Goal: Information Seeking & Learning: Learn about a topic

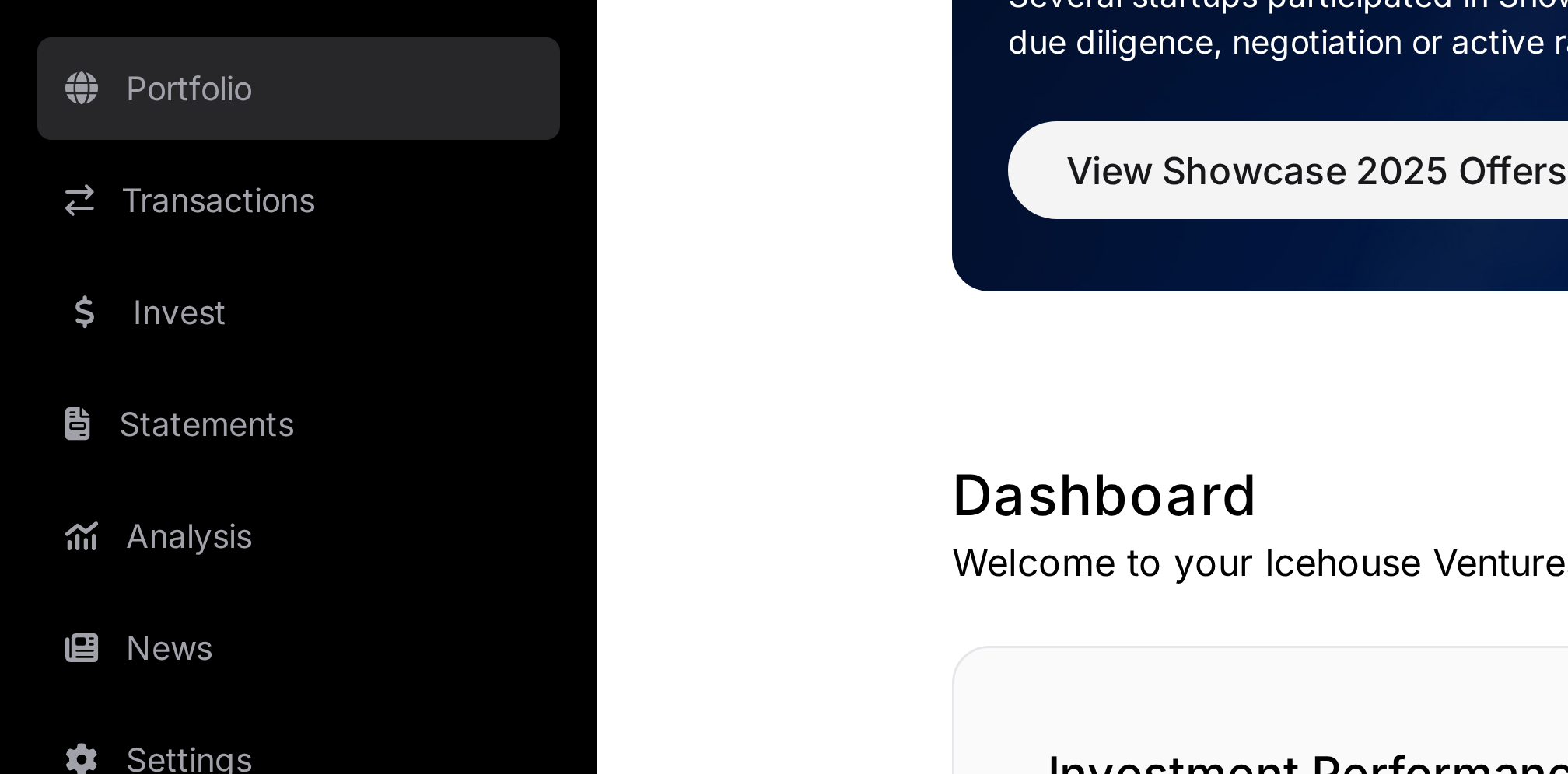
click at [72, 196] on link "Portfolio" at bounding box center [100, 194] width 174 height 34
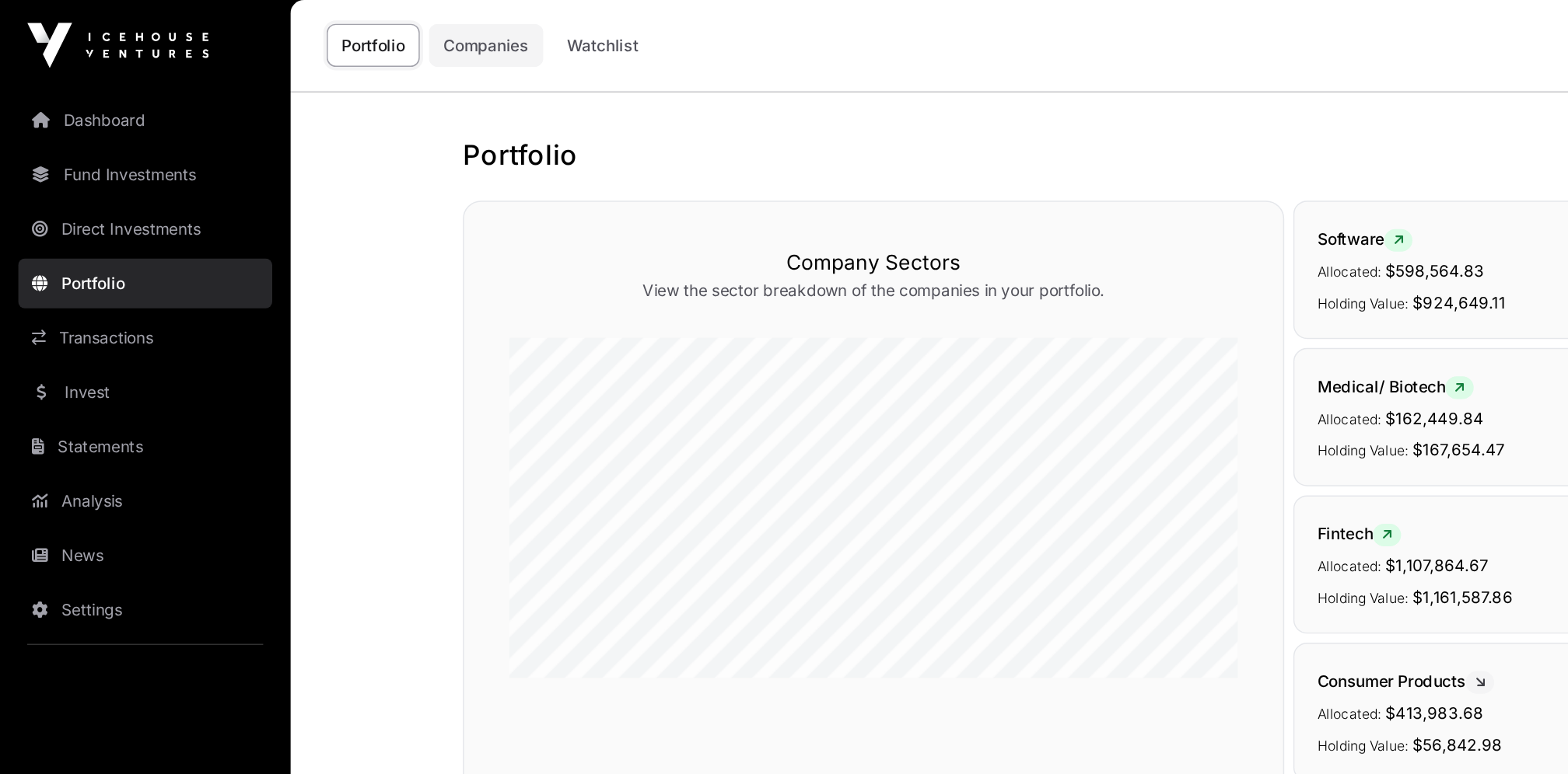
click at [335, 26] on link "Companies" at bounding box center [334, 31] width 79 height 30
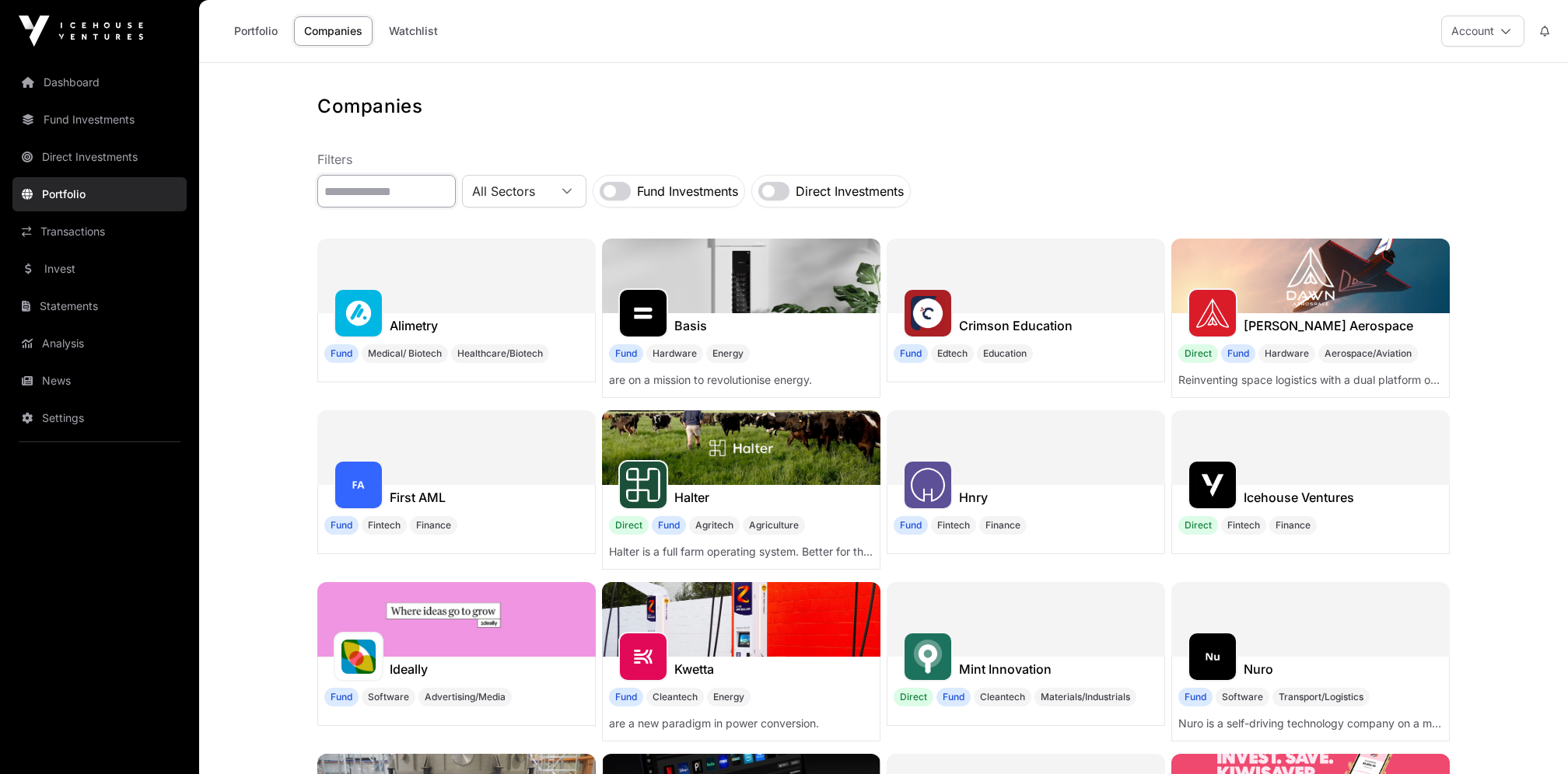
click at [383, 182] on input "text" at bounding box center [386, 192] width 138 height 33
paste input "****"
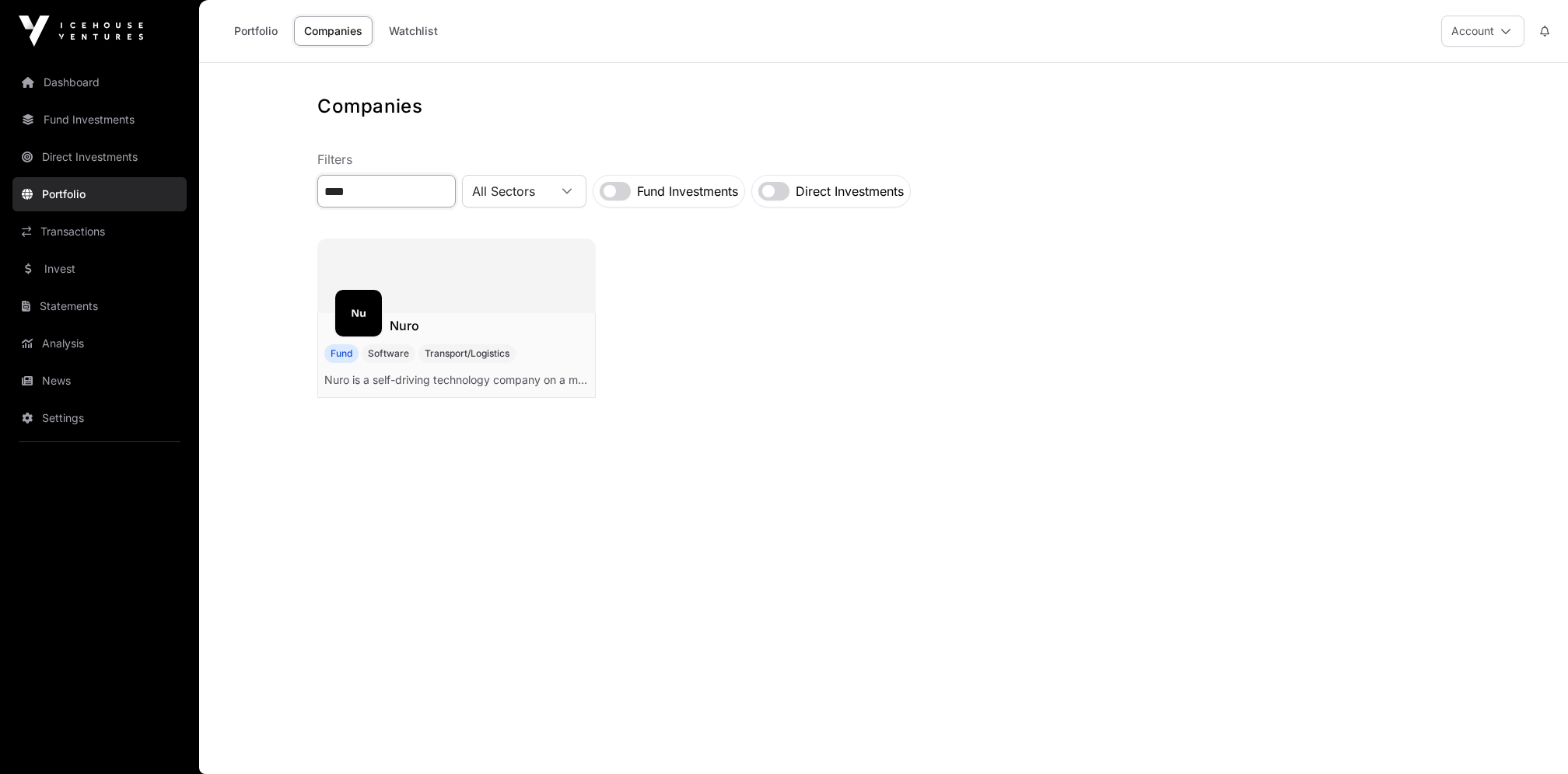
type input "****"
click at [349, 311] on img at bounding box center [358, 313] width 35 height 34
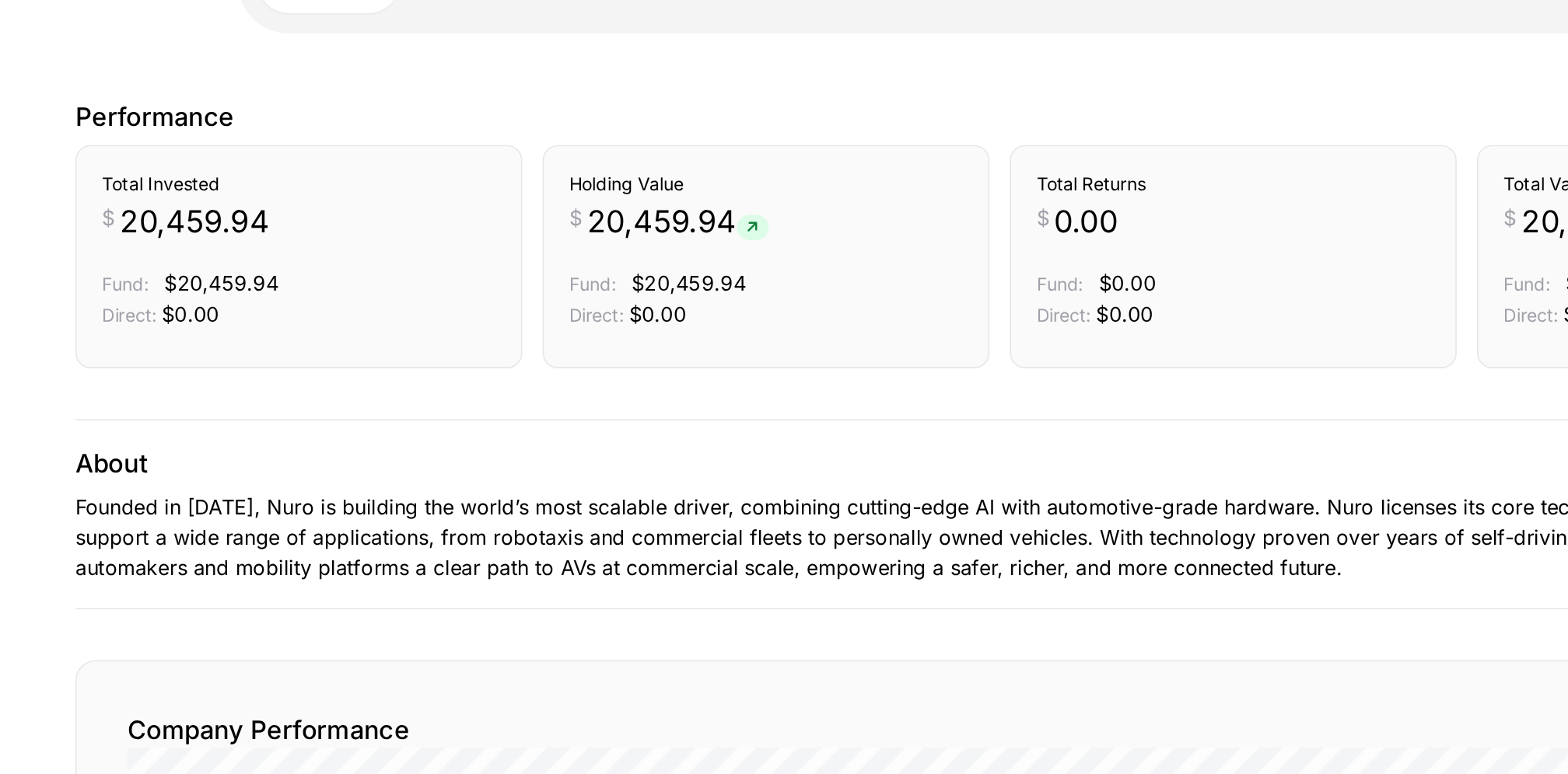
scroll to position [71, 0]
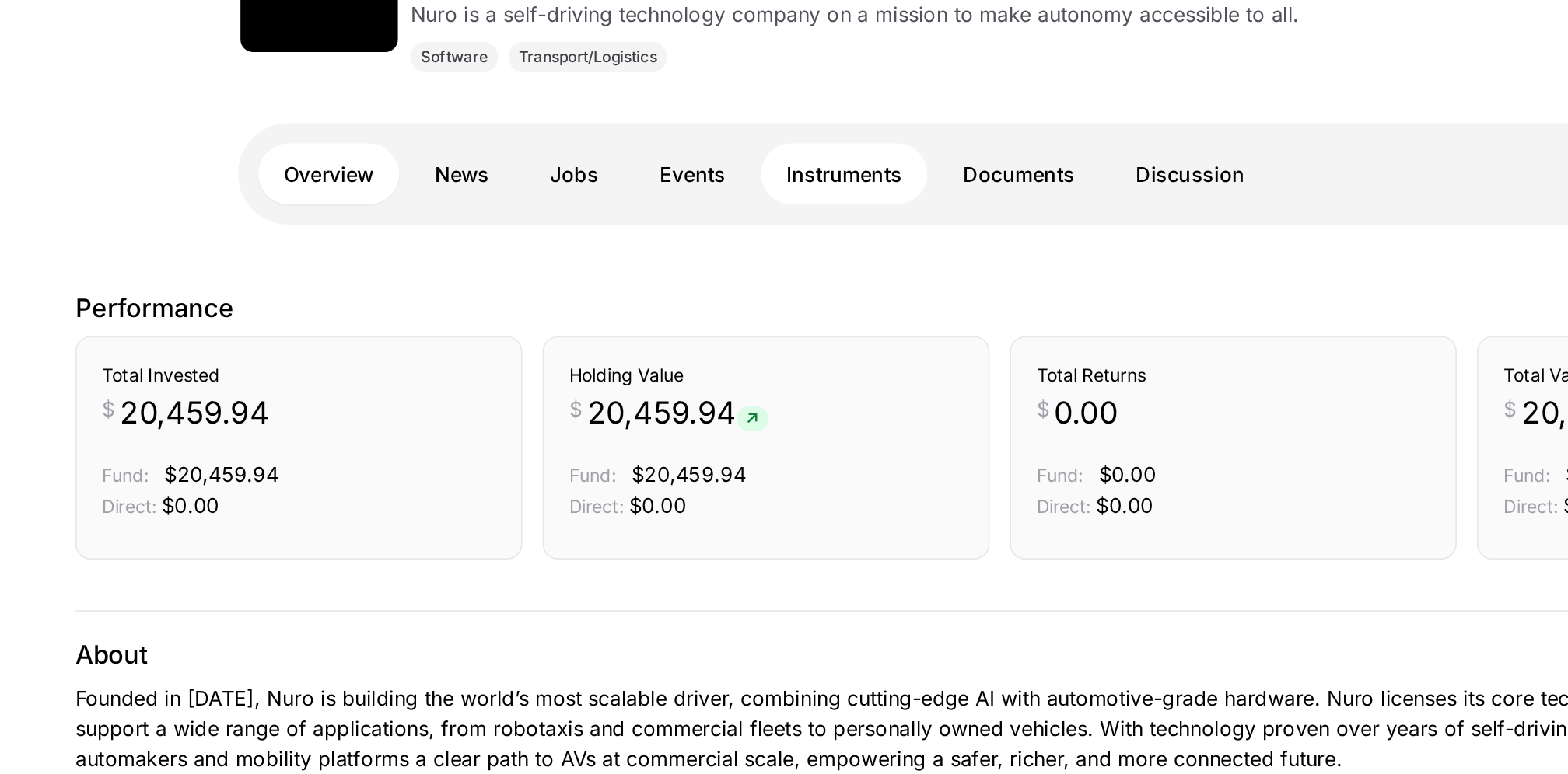
click at [743, 290] on link "Instruments" at bounding box center [788, 288] width 102 height 37
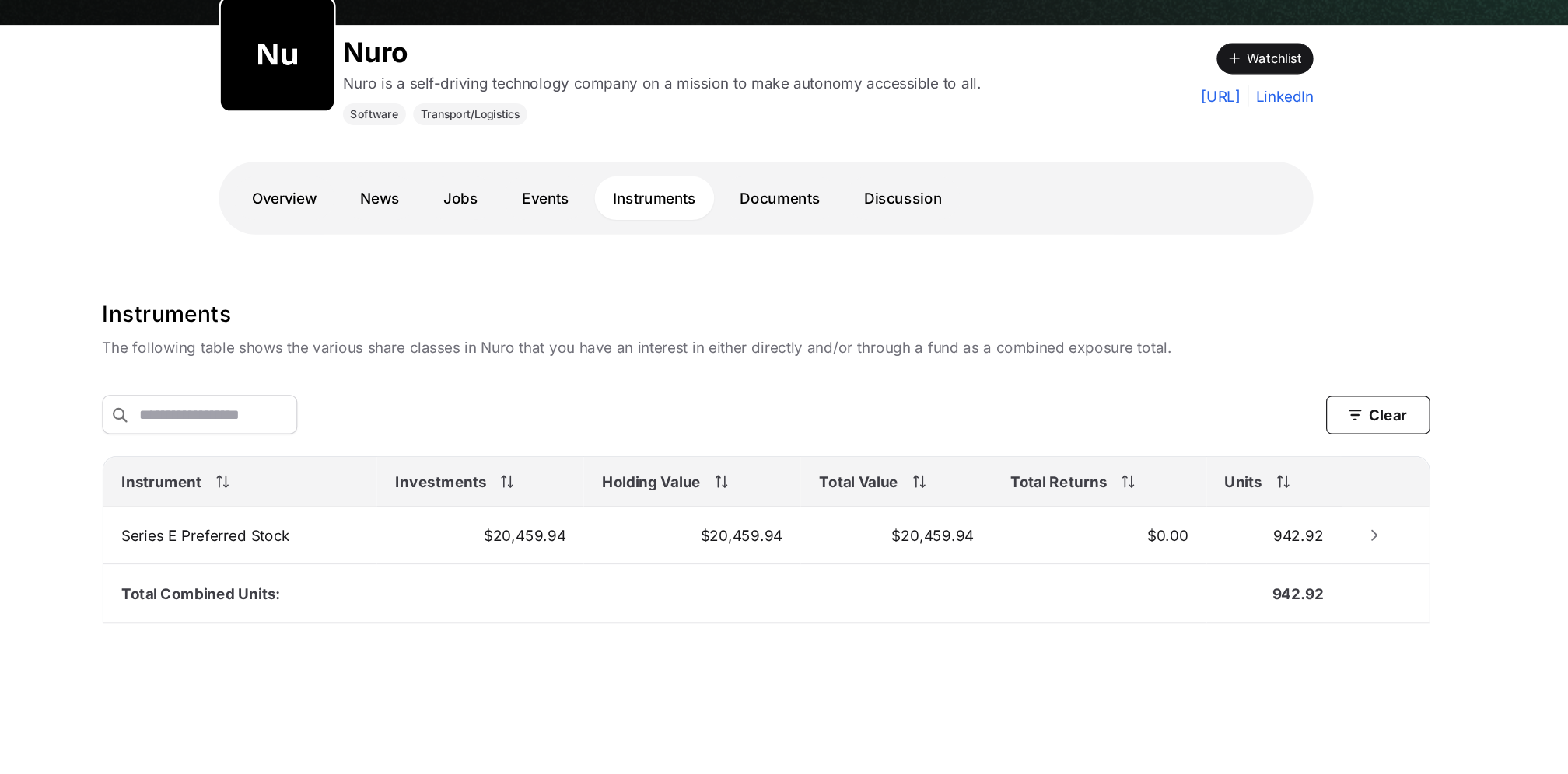
scroll to position [78, 0]
click at [886, 272] on link "Documents" at bounding box center [895, 282] width 100 height 37
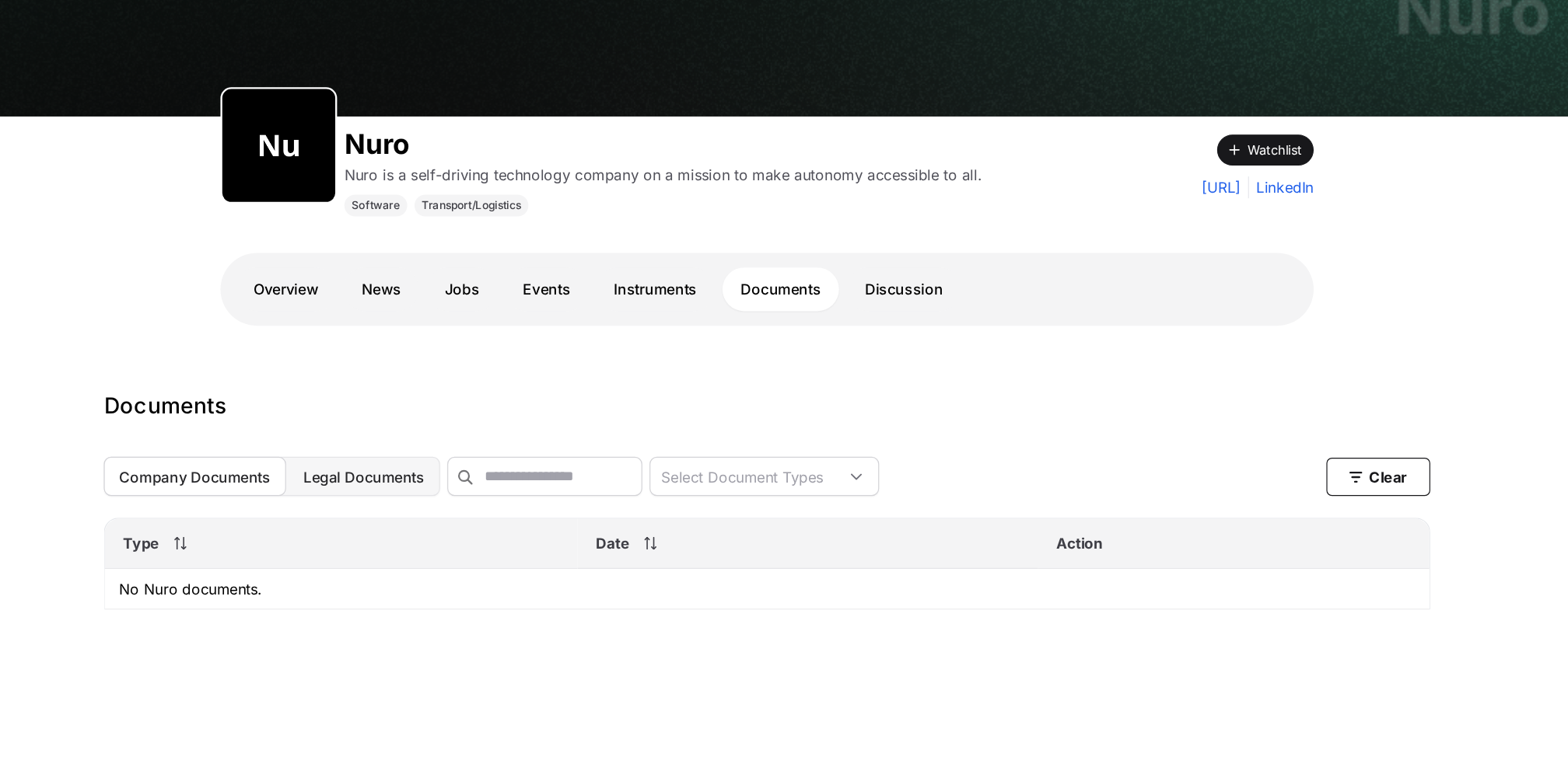
click at [509, 523] on span "Legal Documents" at bounding box center [540, 520] width 104 height 15
click at [409, 510] on button "Company Documents" at bounding box center [395, 519] width 155 height 34
click at [507, 529] on button "Legal Documents" at bounding box center [540, 519] width 130 height 34
click at [1004, 354] on link "Discussion" at bounding box center [1001, 359] width 98 height 37
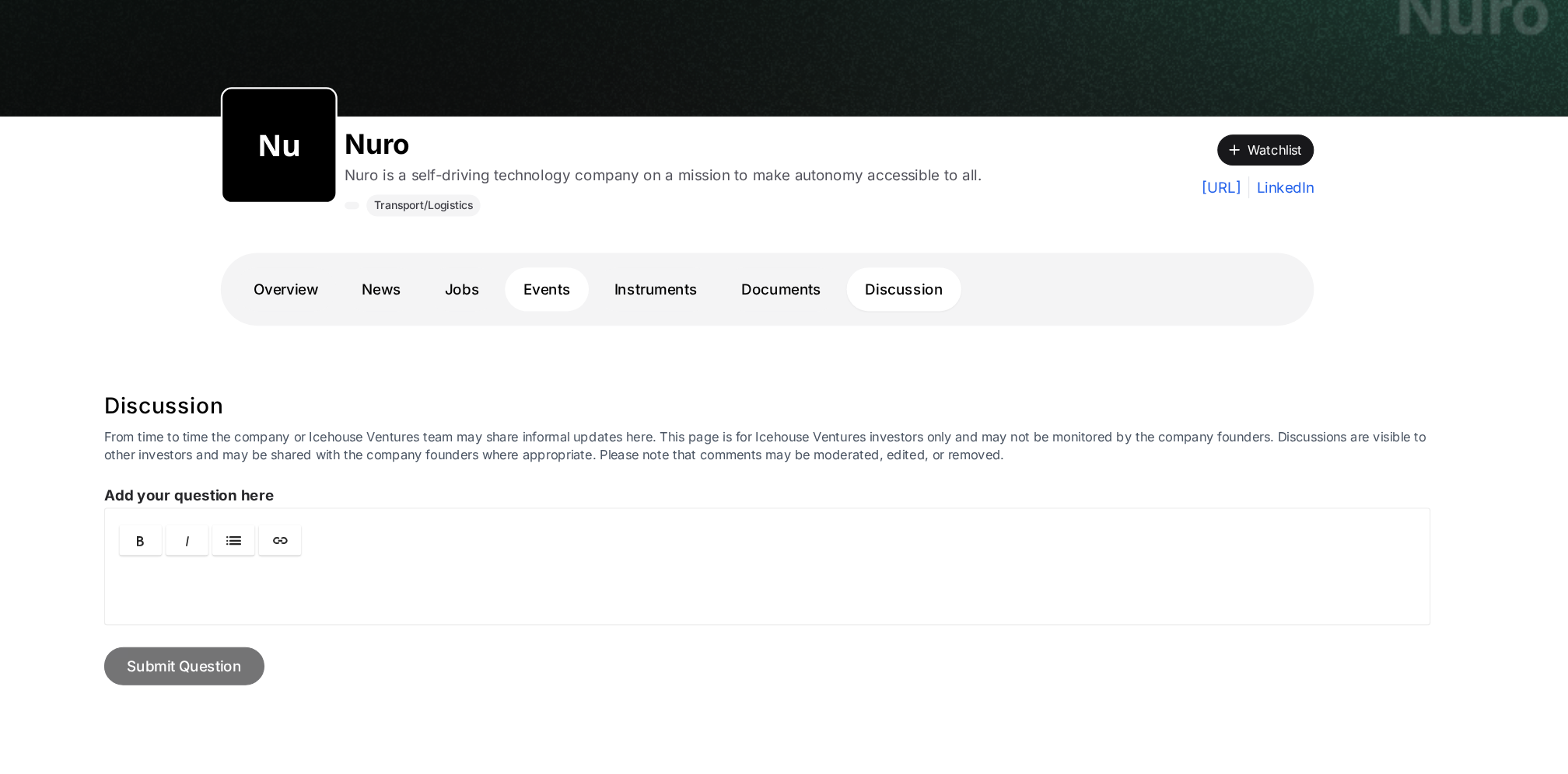
click at [696, 363] on link "Events" at bounding box center [695, 359] width 72 height 37
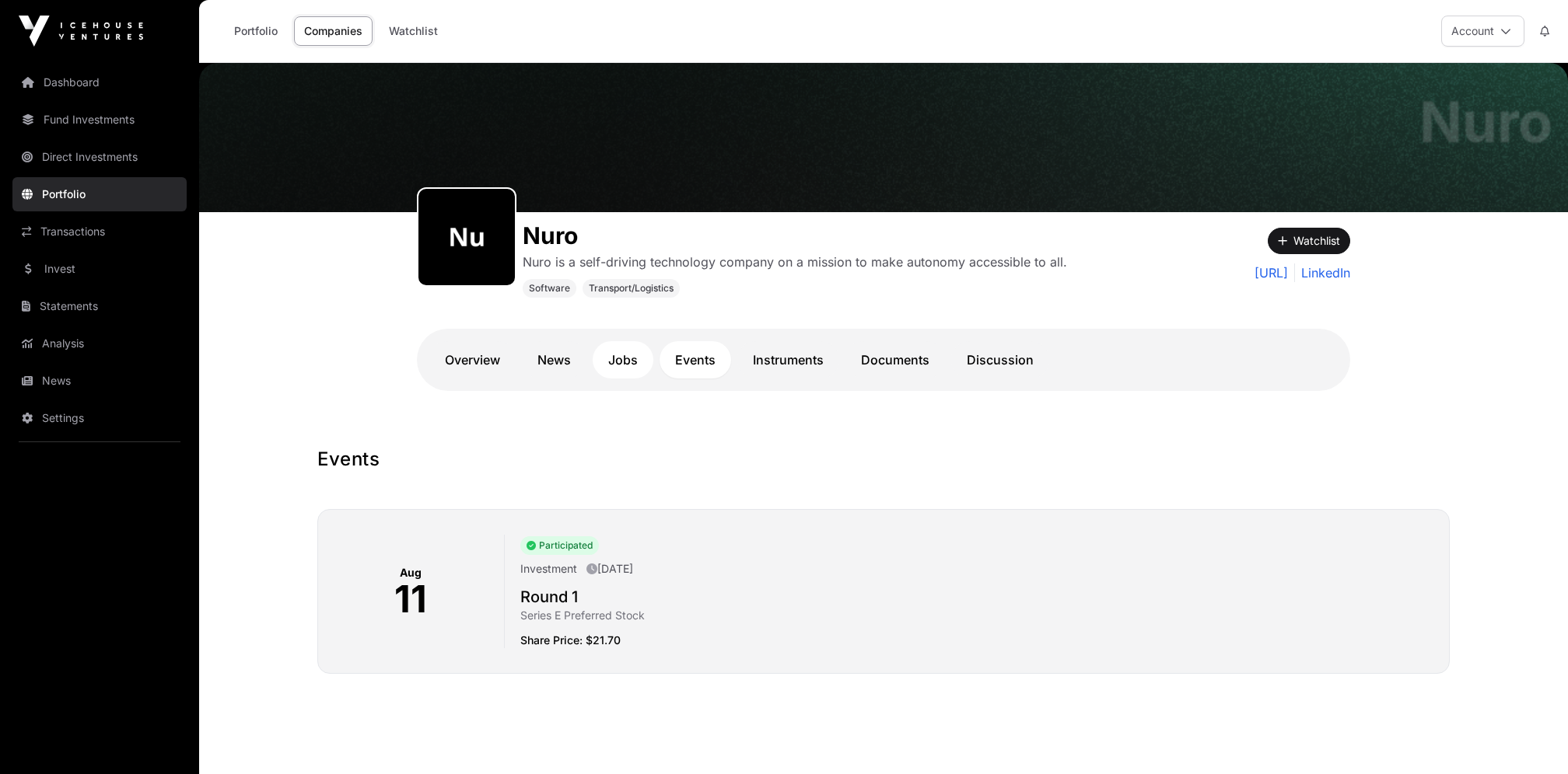
click at [629, 353] on link "Jobs" at bounding box center [622, 359] width 60 height 37
click at [627, 355] on link "Jobs" at bounding box center [622, 359] width 60 height 37
click at [567, 360] on link "News" at bounding box center [554, 359] width 64 height 37
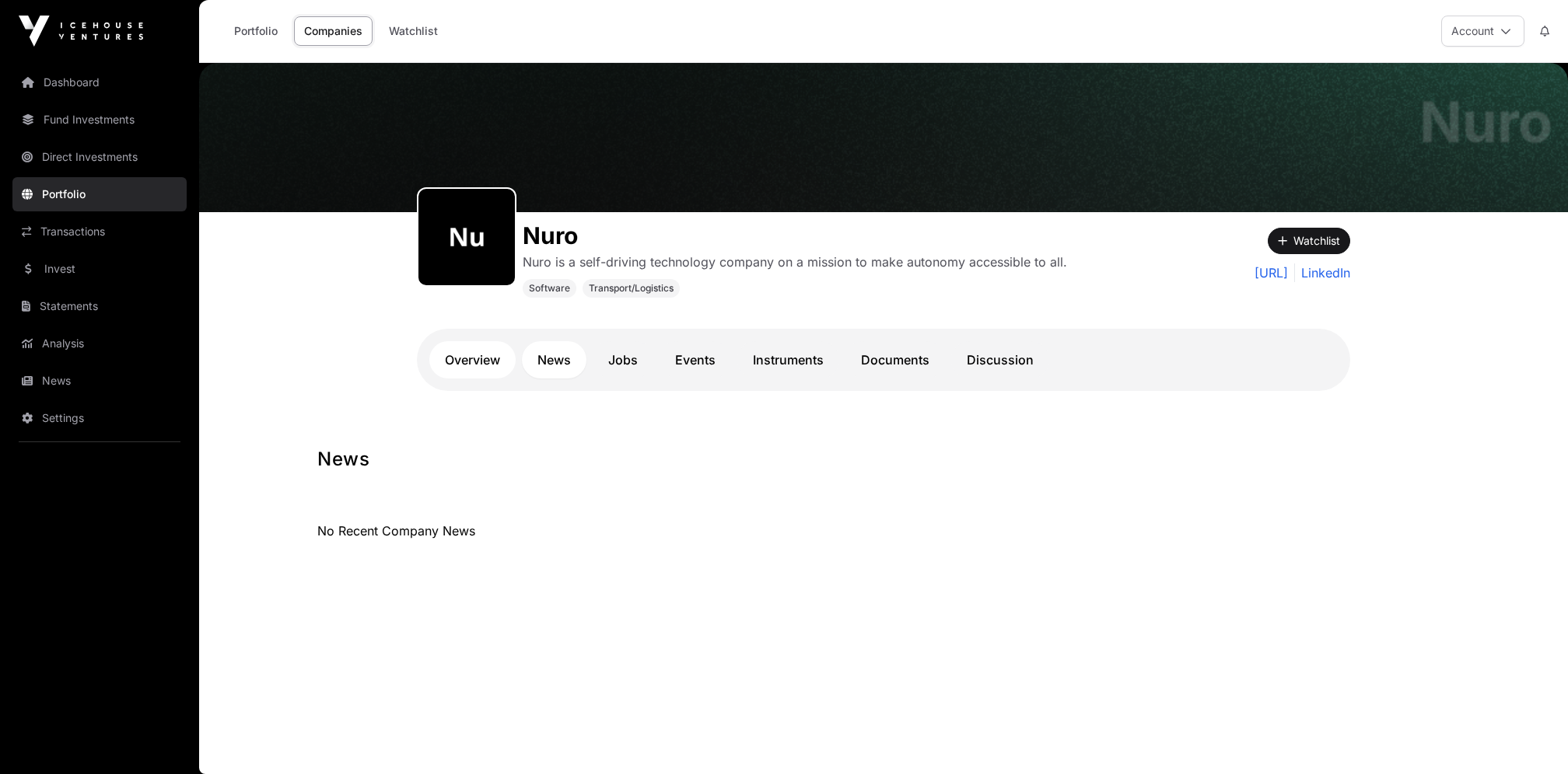
click at [475, 352] on link "Overview" at bounding box center [473, 359] width 86 height 37
